Goal: Transaction & Acquisition: Book appointment/travel/reservation

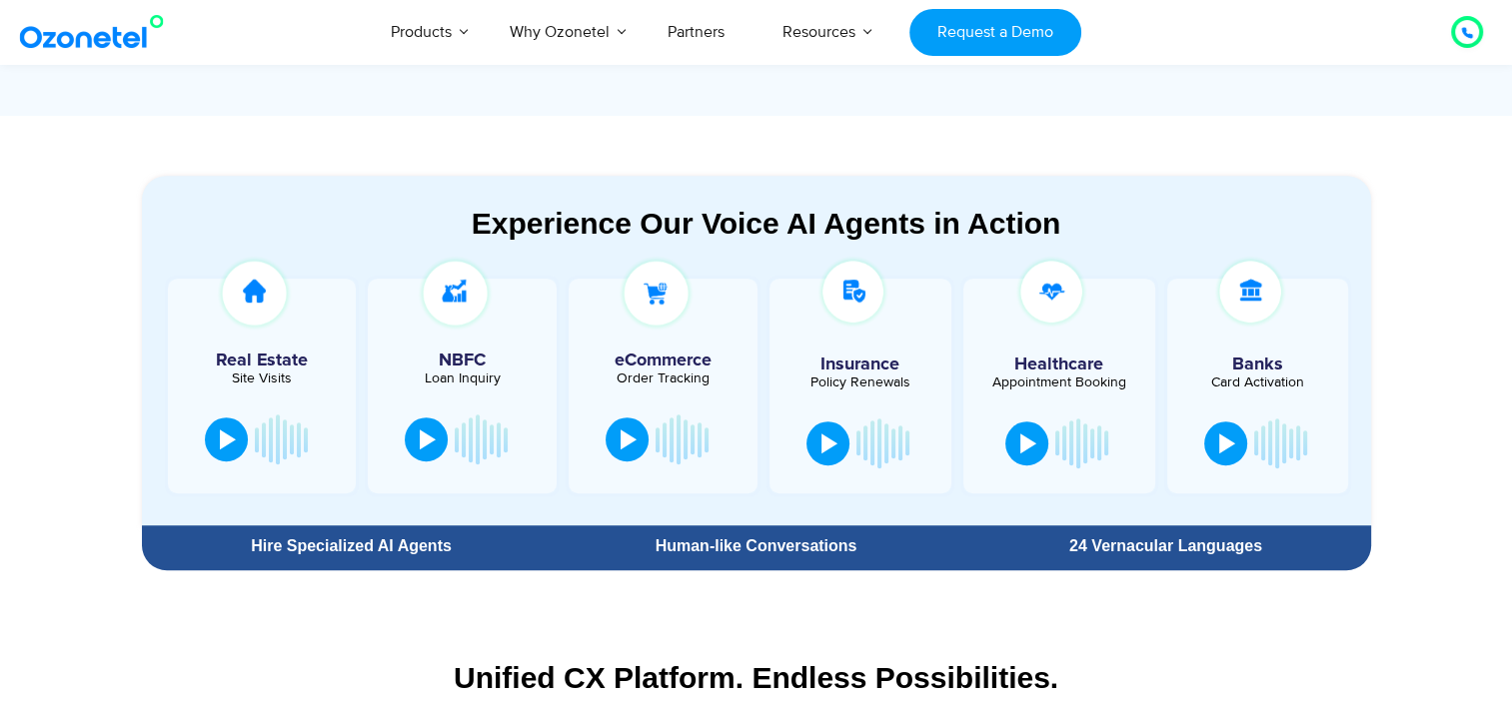
scroll to position [1099, 0]
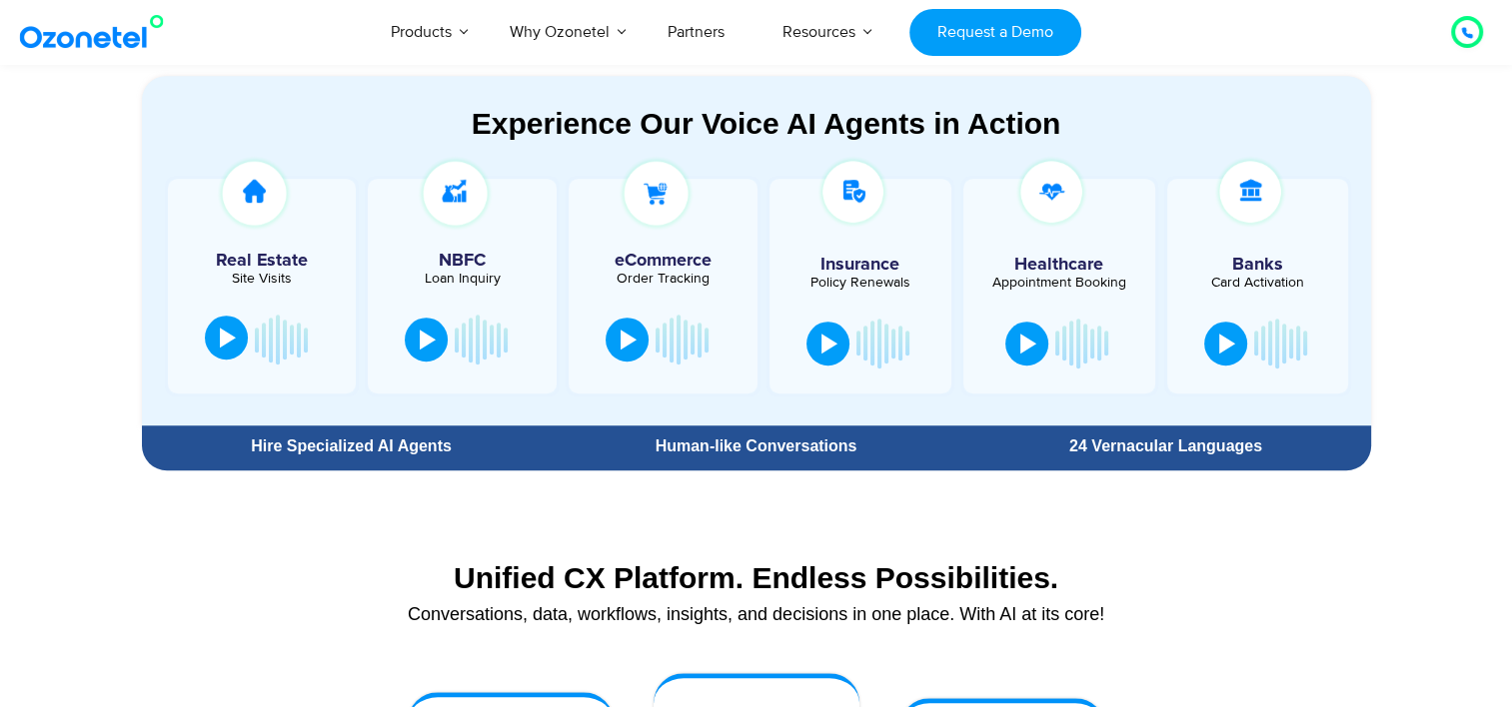
click at [222, 342] on div at bounding box center [228, 338] width 16 height 20
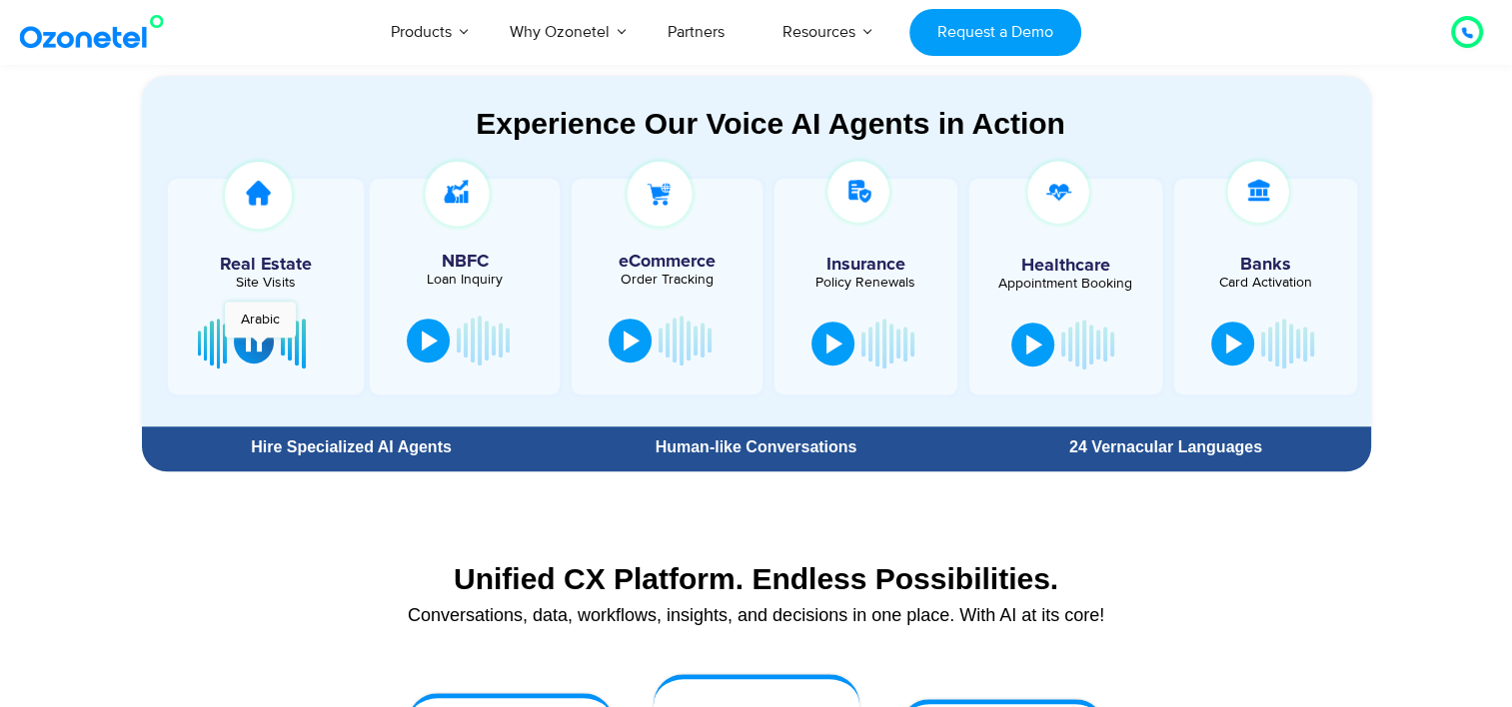
click at [260, 348] on div at bounding box center [254, 342] width 16 height 20
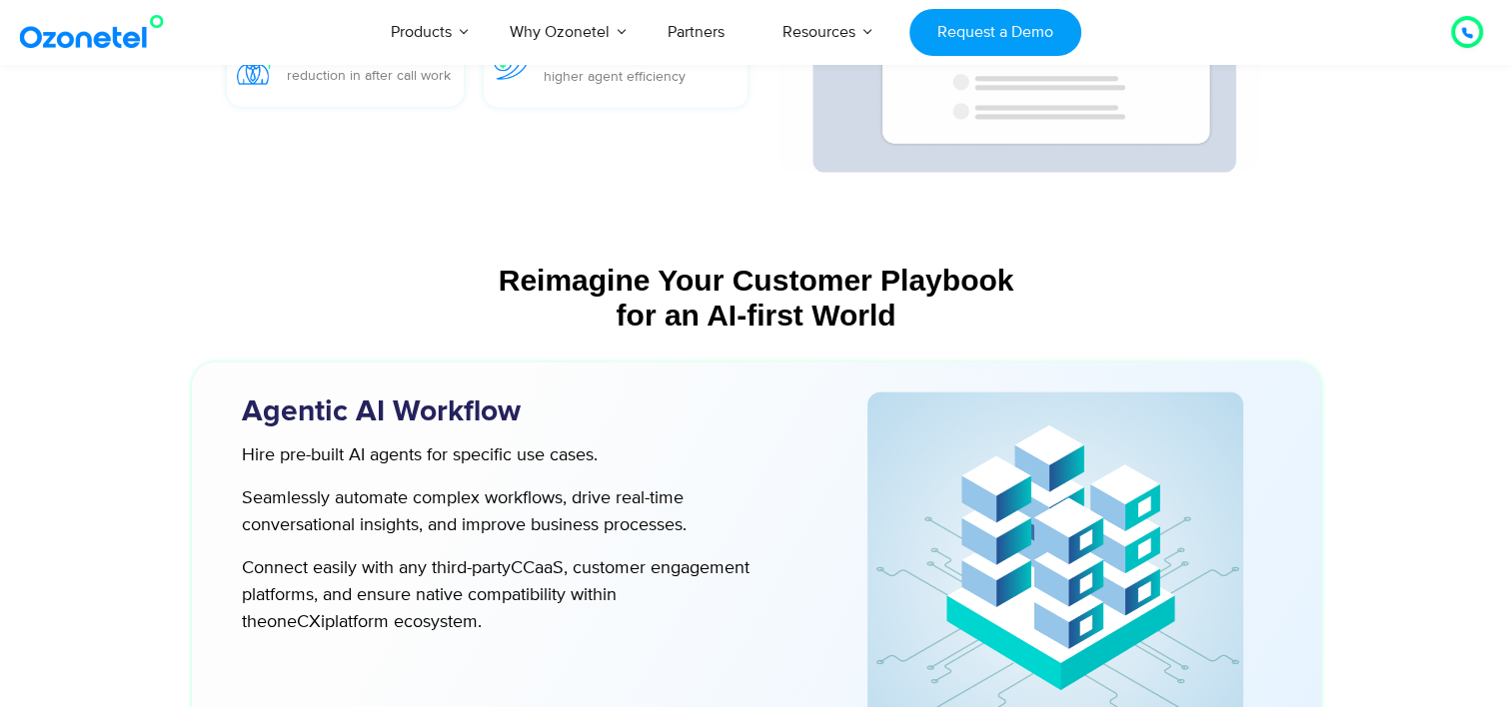
scroll to position [5595, 0]
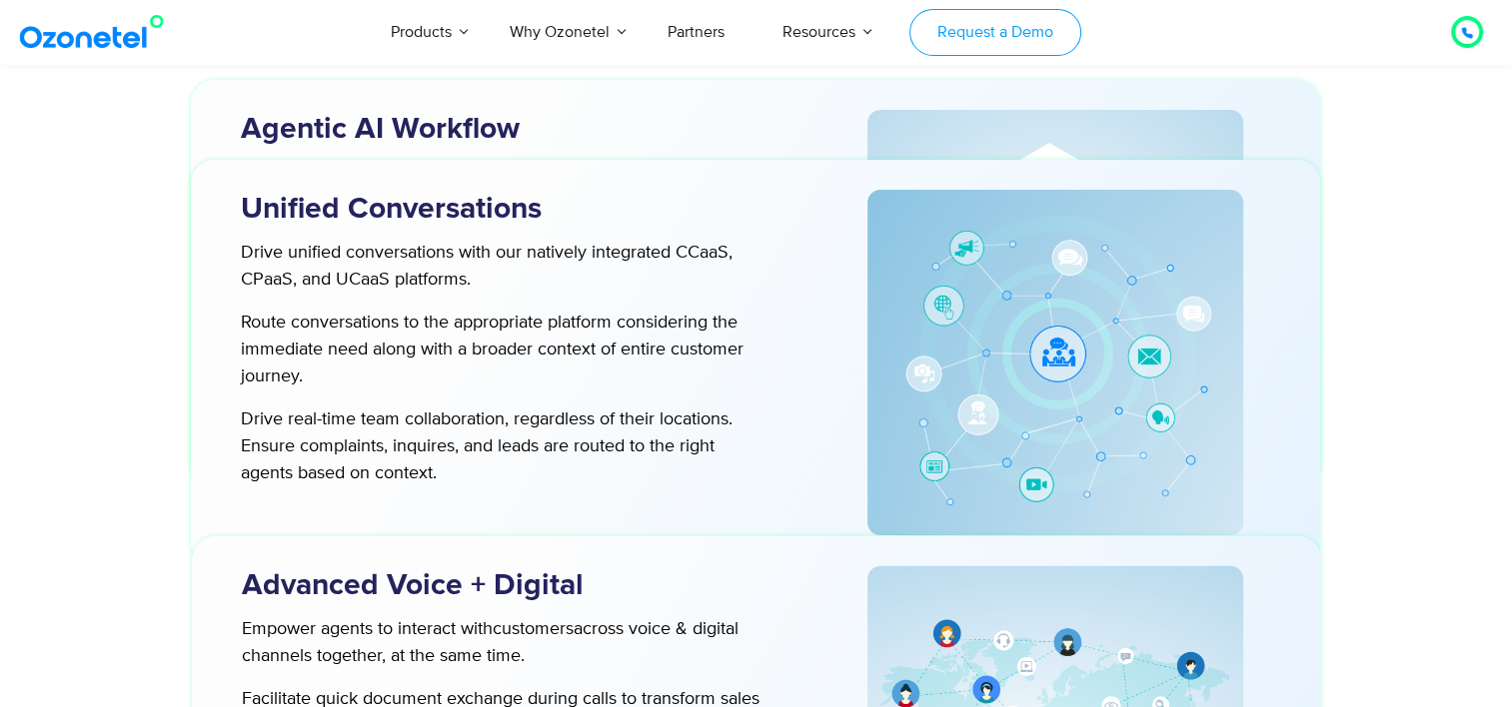
click at [988, 21] on link "Request a Demo" at bounding box center [994, 32] width 171 height 47
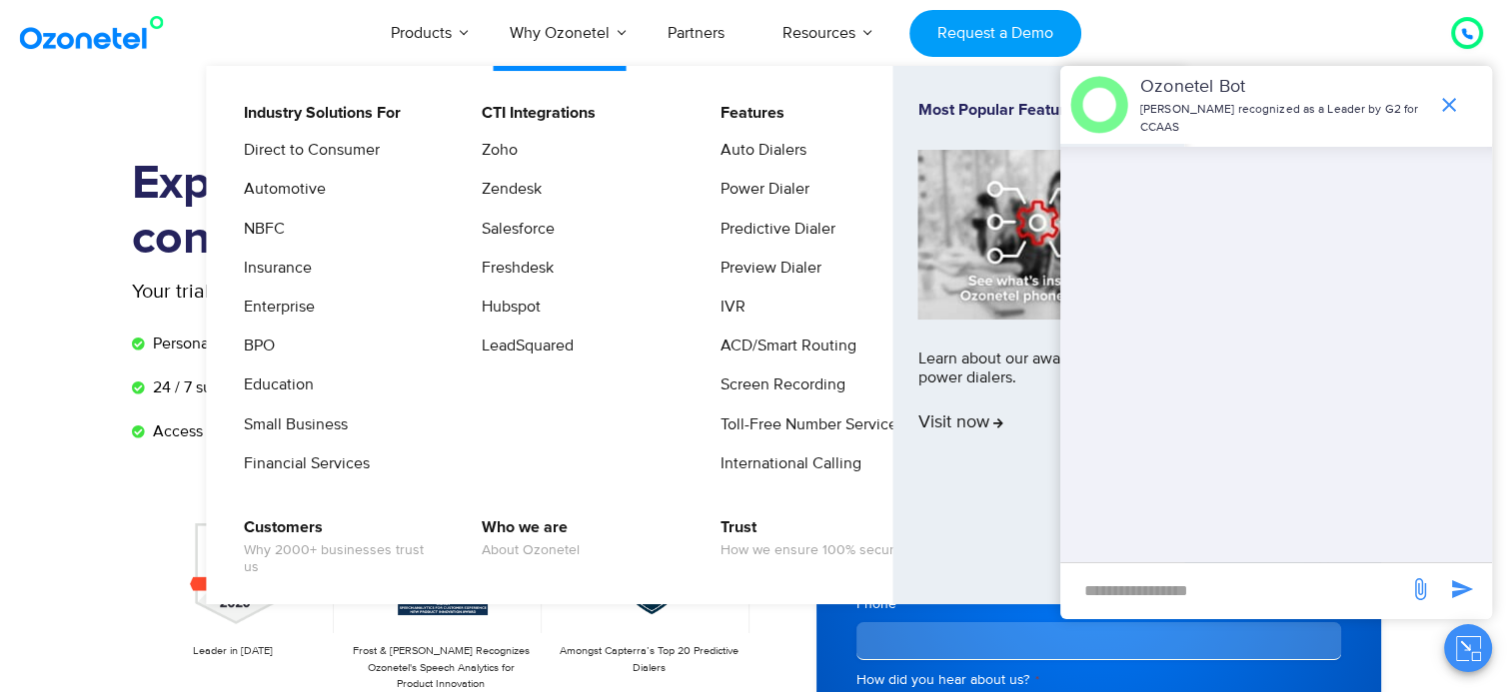
click at [679, 190] on li "Zendesk" at bounding box center [575, 196] width 213 height 39
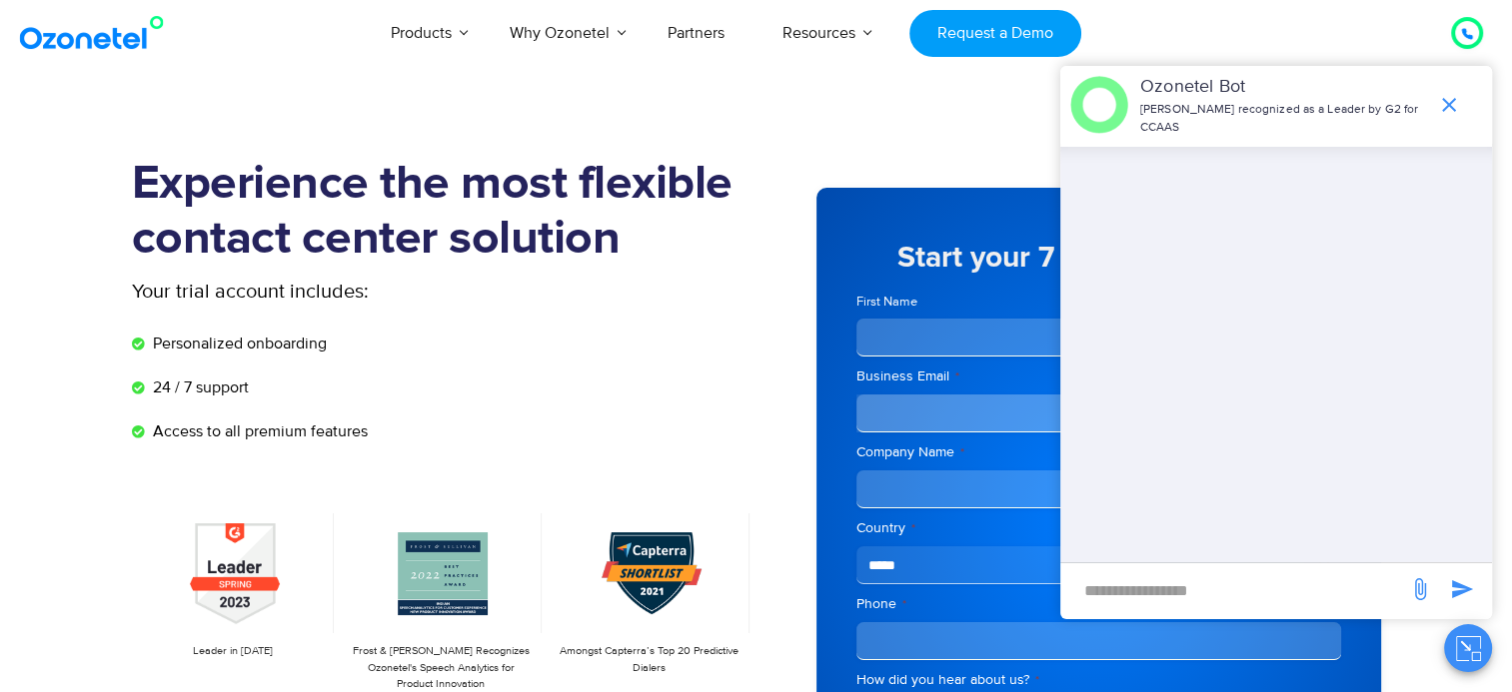
click at [71, 40] on img at bounding box center [96, 33] width 162 height 36
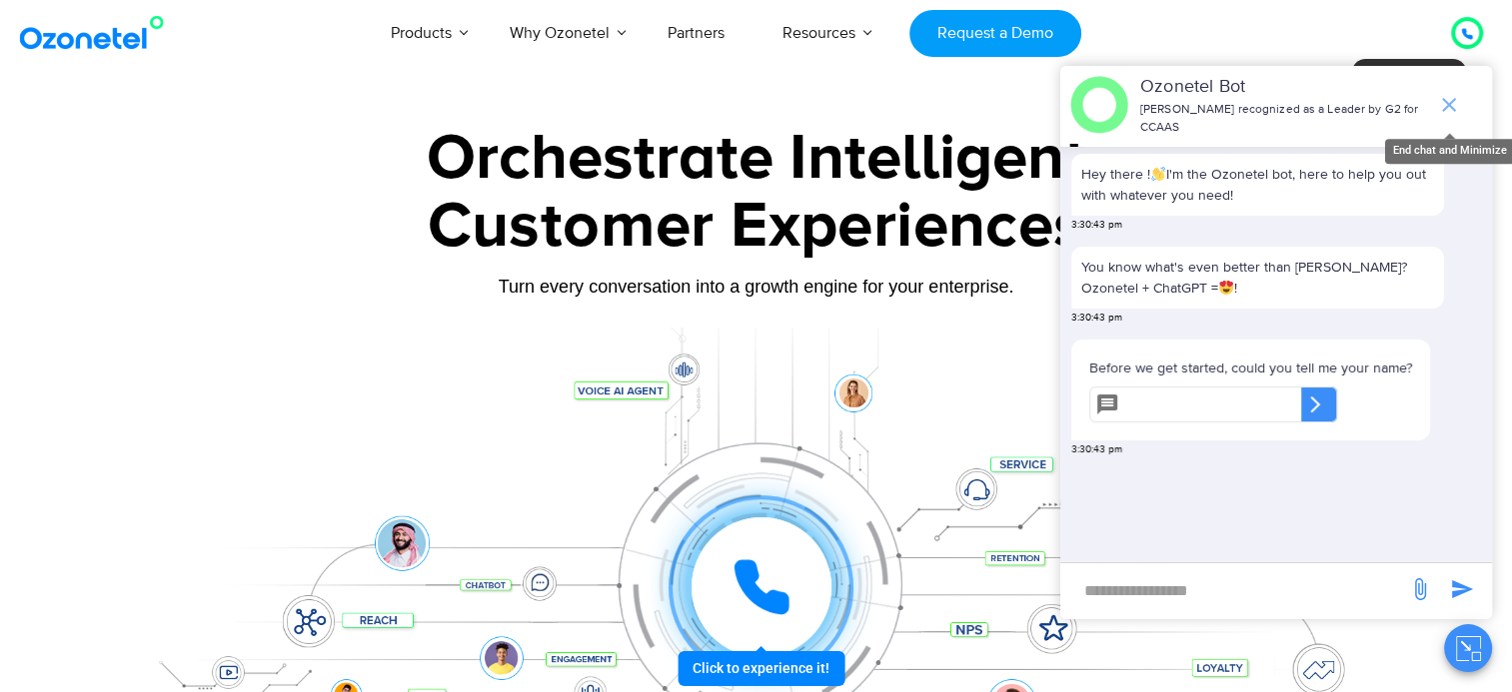
click at [1464, 96] on span "end chat or minimize" at bounding box center [1449, 105] width 40 height 40
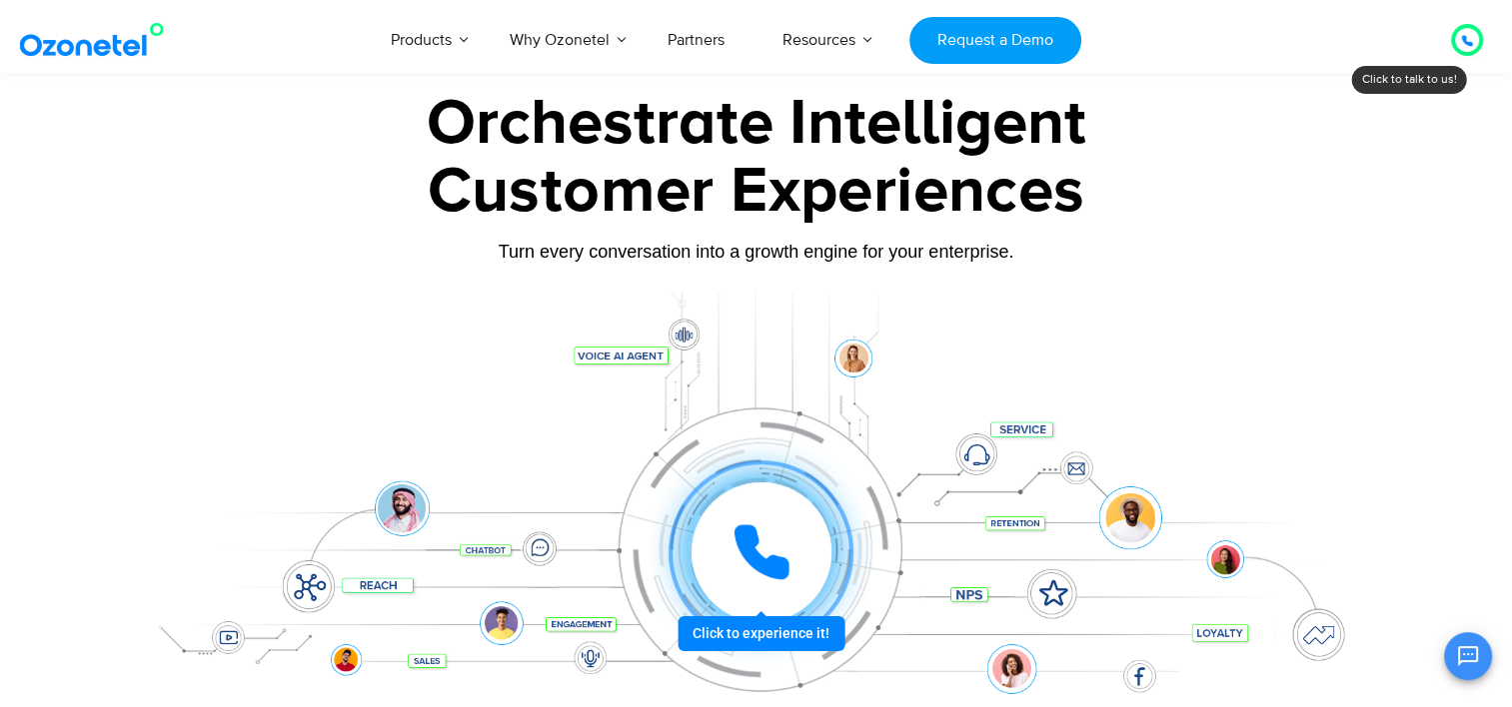
scroll to position [200, 0]
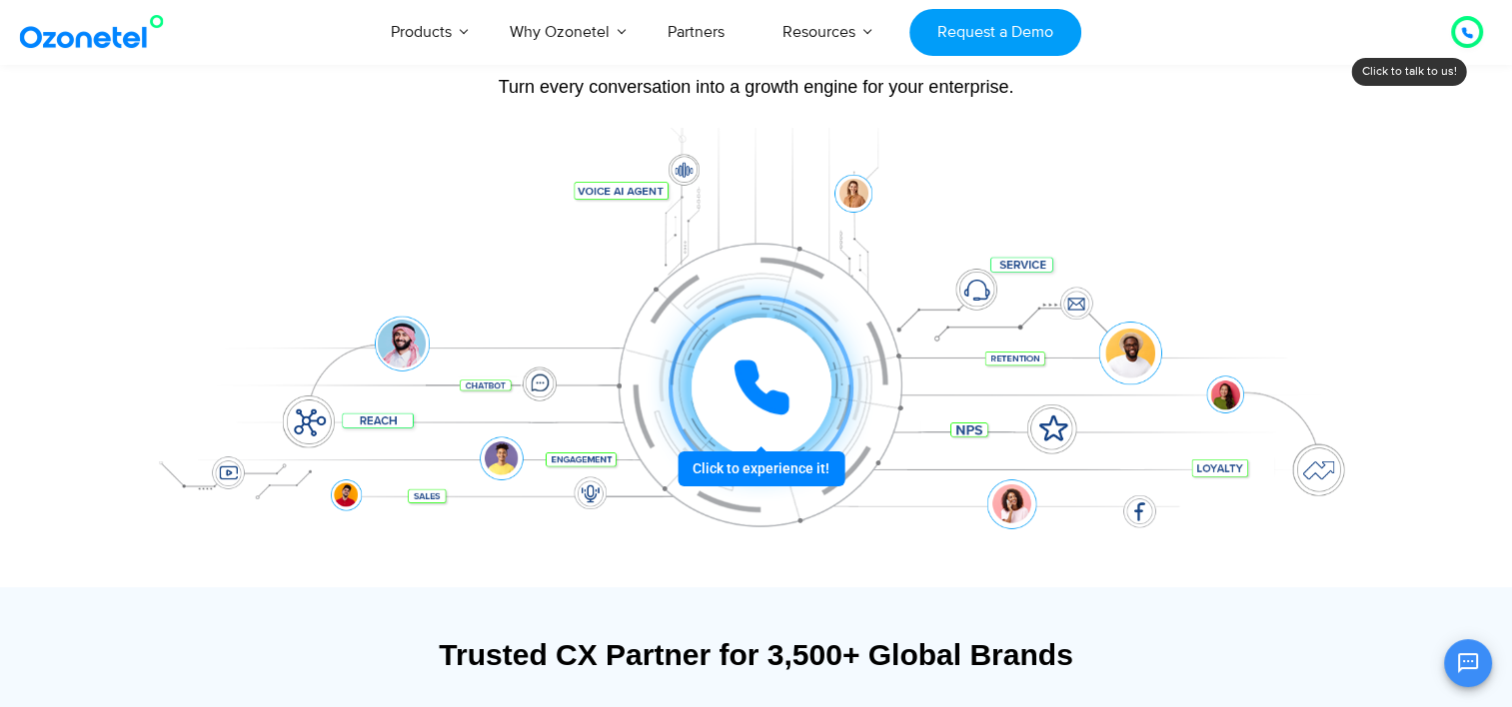
click at [768, 462] on div at bounding box center [760, 388] width 148 height 148
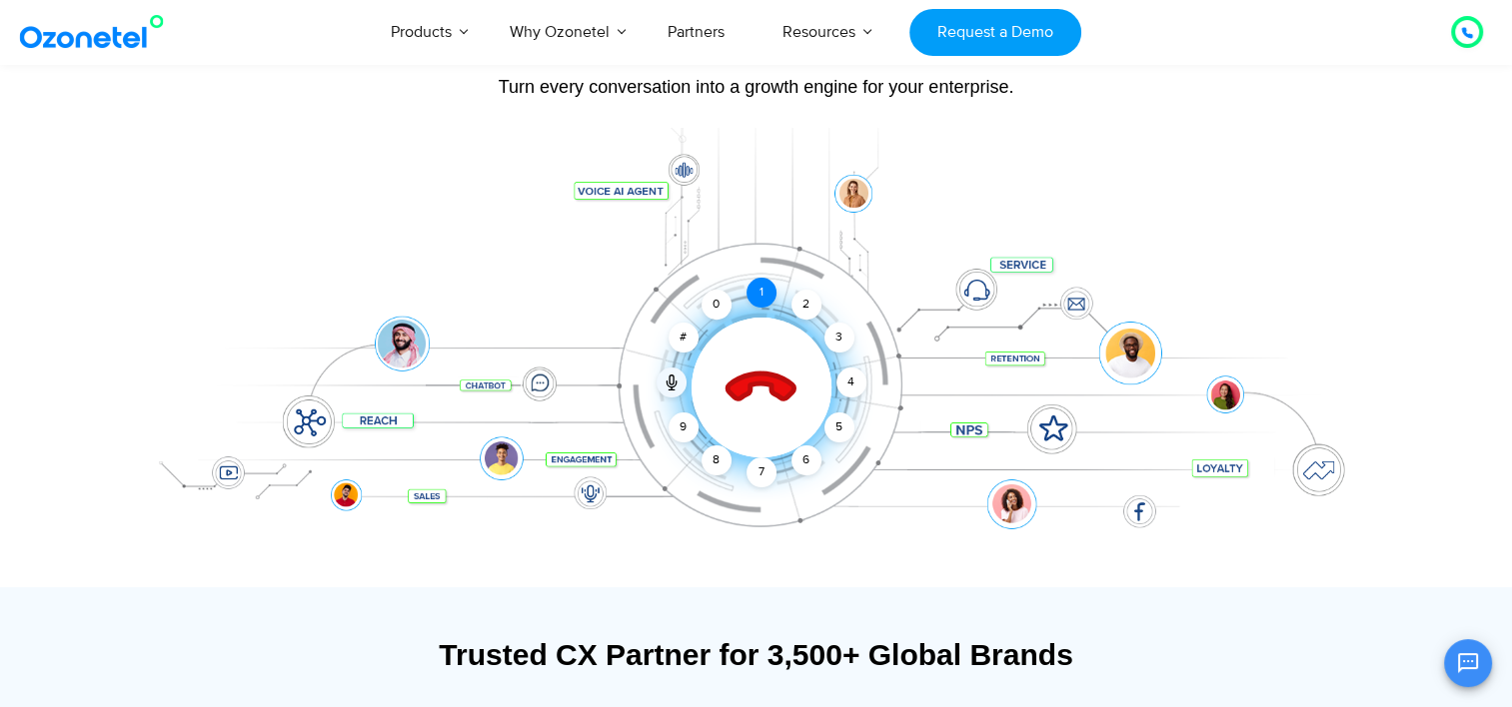
click at [755, 296] on div "1" at bounding box center [761, 293] width 30 height 30
click at [703, 312] on div "0" at bounding box center [716, 305] width 30 height 30
click at [768, 385] on icon at bounding box center [760, 389] width 70 height 70
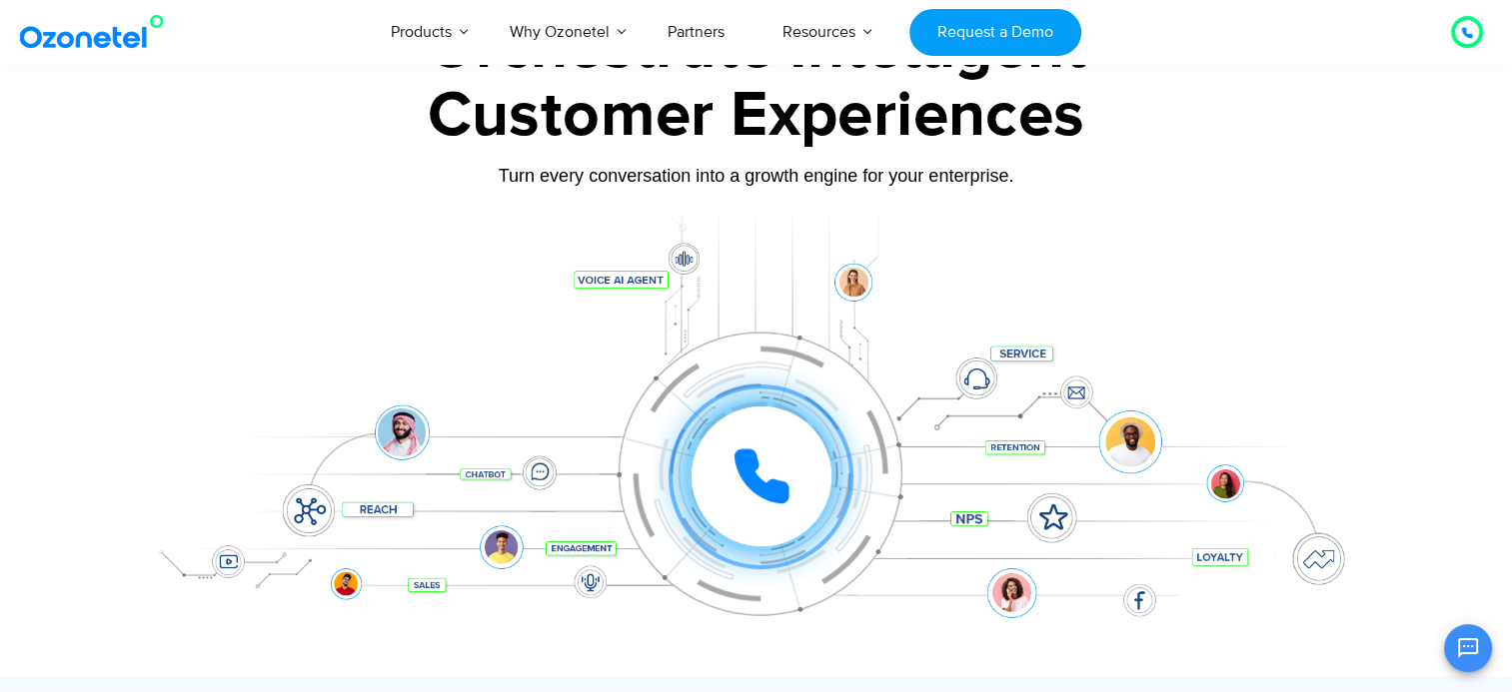
scroll to position [0, 0]
